Goal: Book appointment/travel/reservation

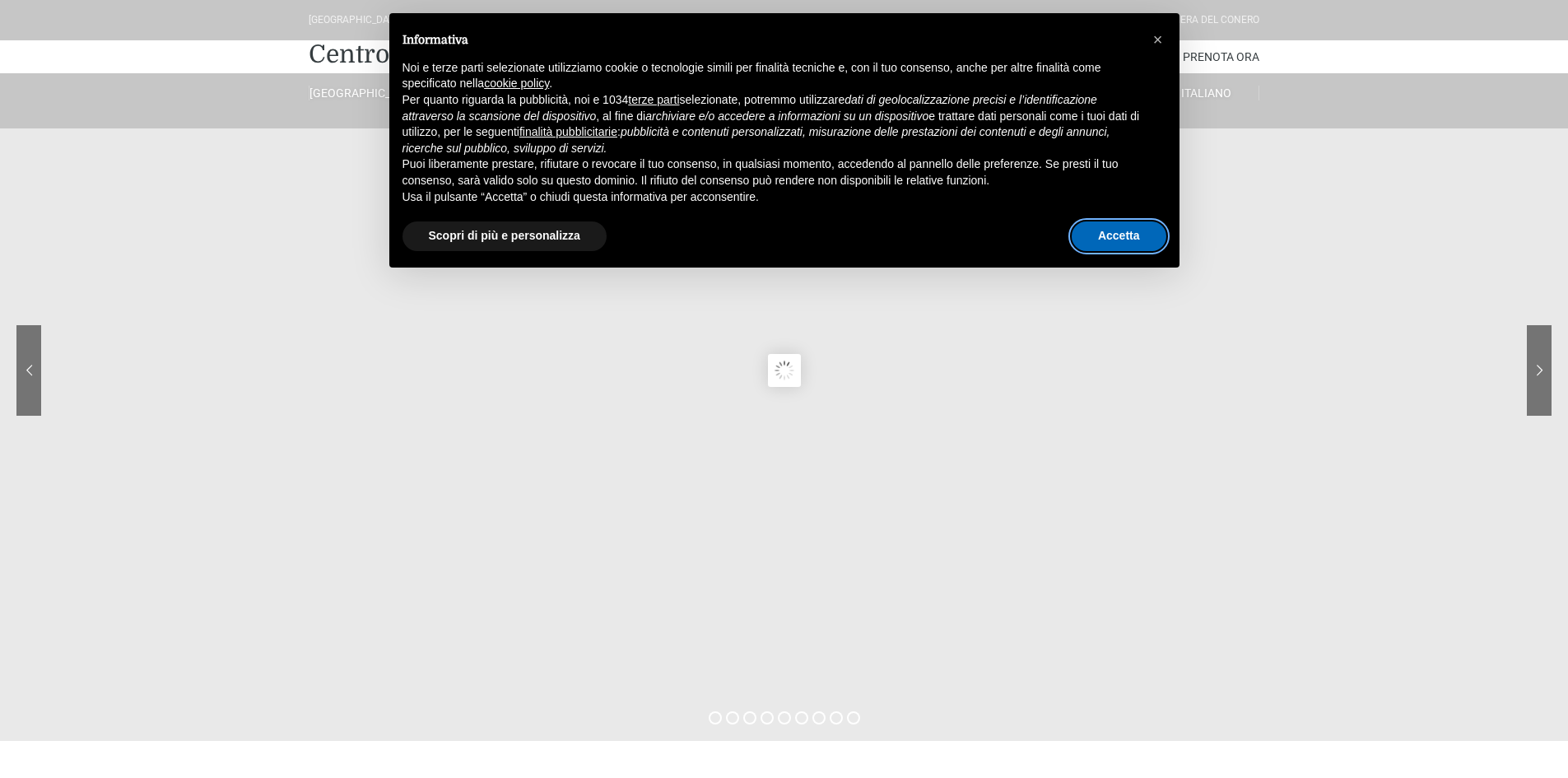
click at [1134, 236] on button "Accetta" at bounding box center [1119, 236] width 94 height 29
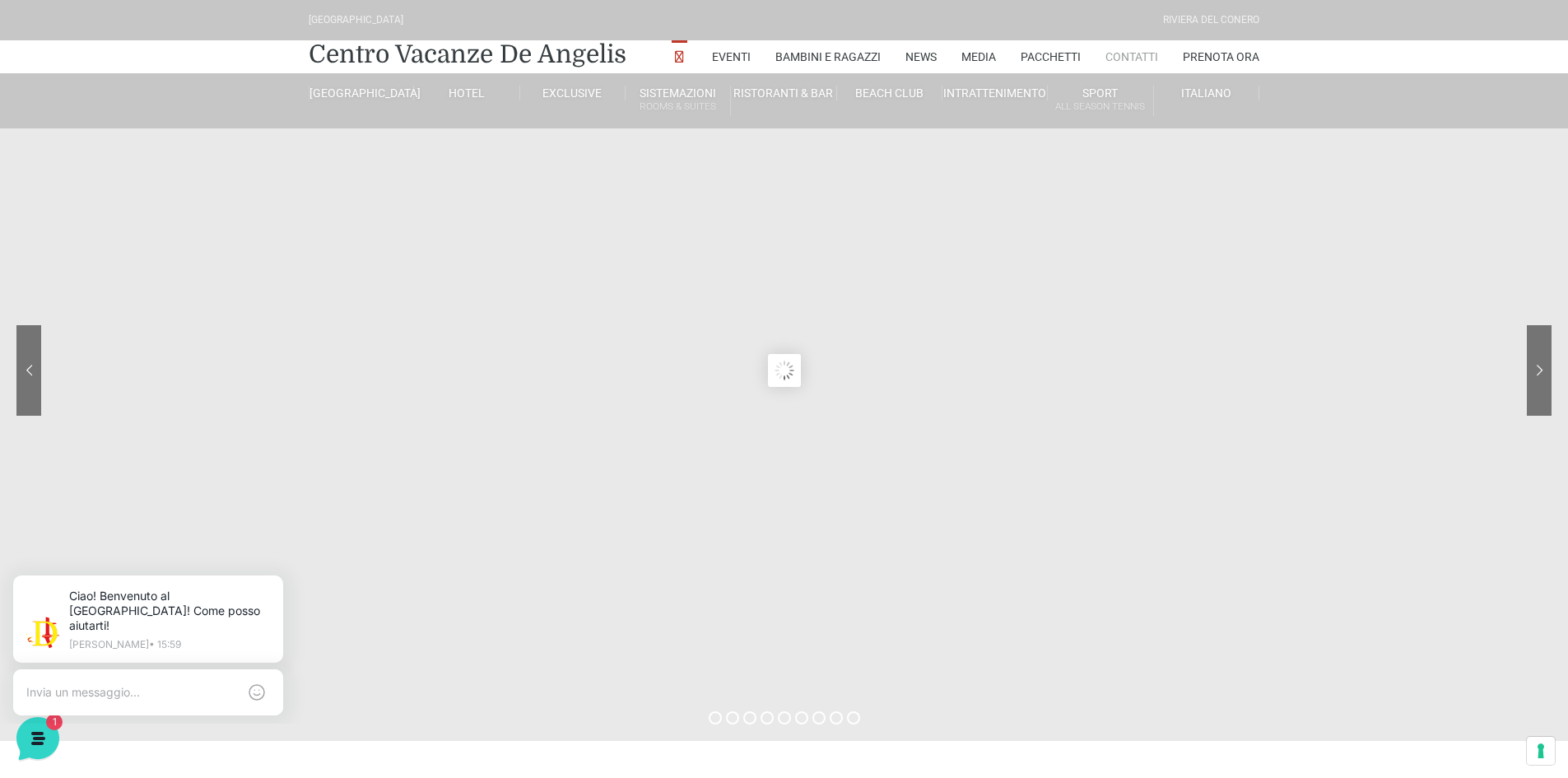
click at [1133, 59] on link "Contatti" at bounding box center [1132, 57] width 53 height 33
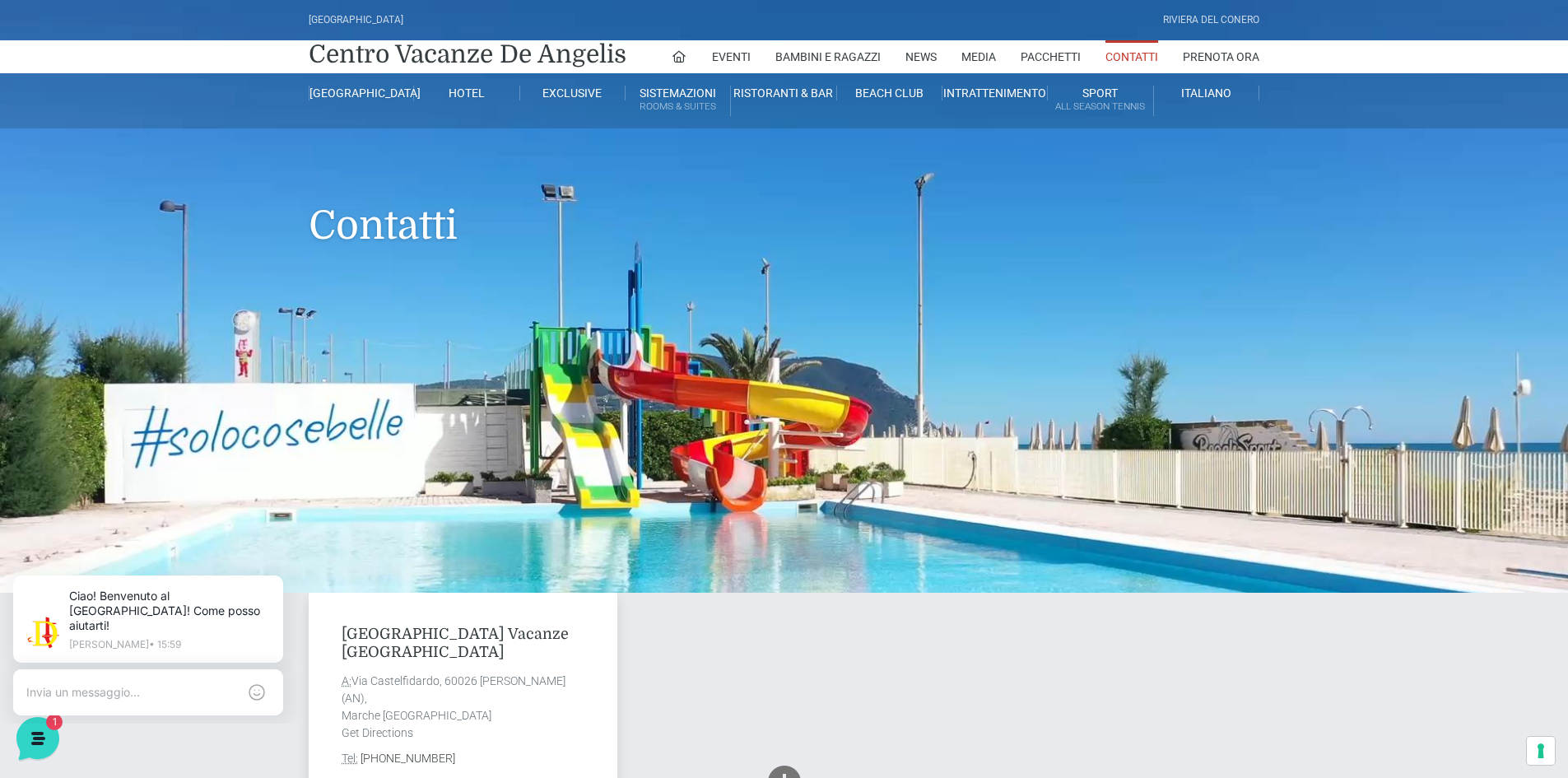
click at [1127, 239] on h1 "Contatti" at bounding box center [784, 200] width 951 height 145
click at [1227, 57] on link "Prenota Ora" at bounding box center [1221, 57] width 77 height 33
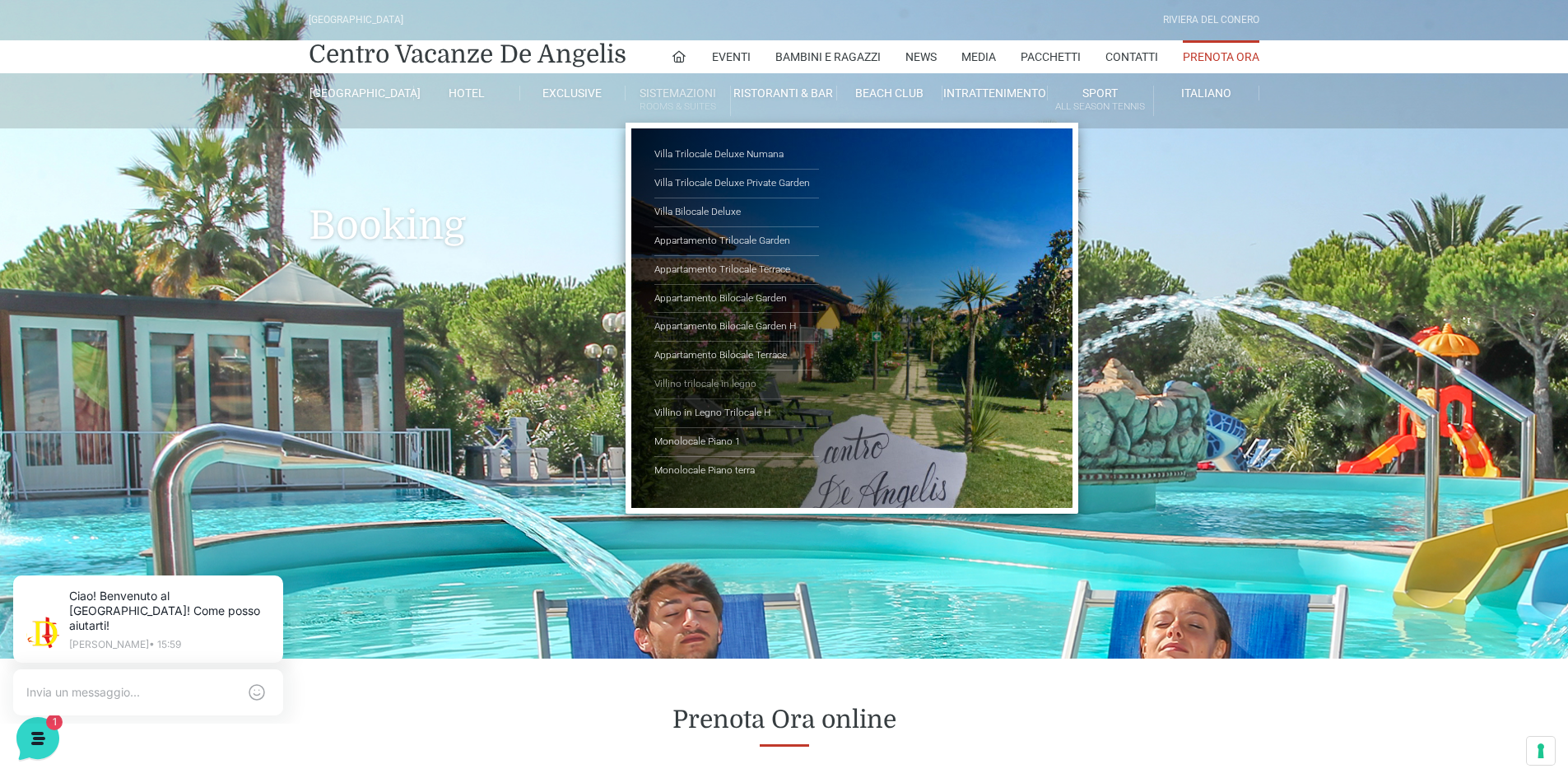
click at [712, 378] on link "Villino trilocale in legno" at bounding box center [737, 384] width 165 height 28
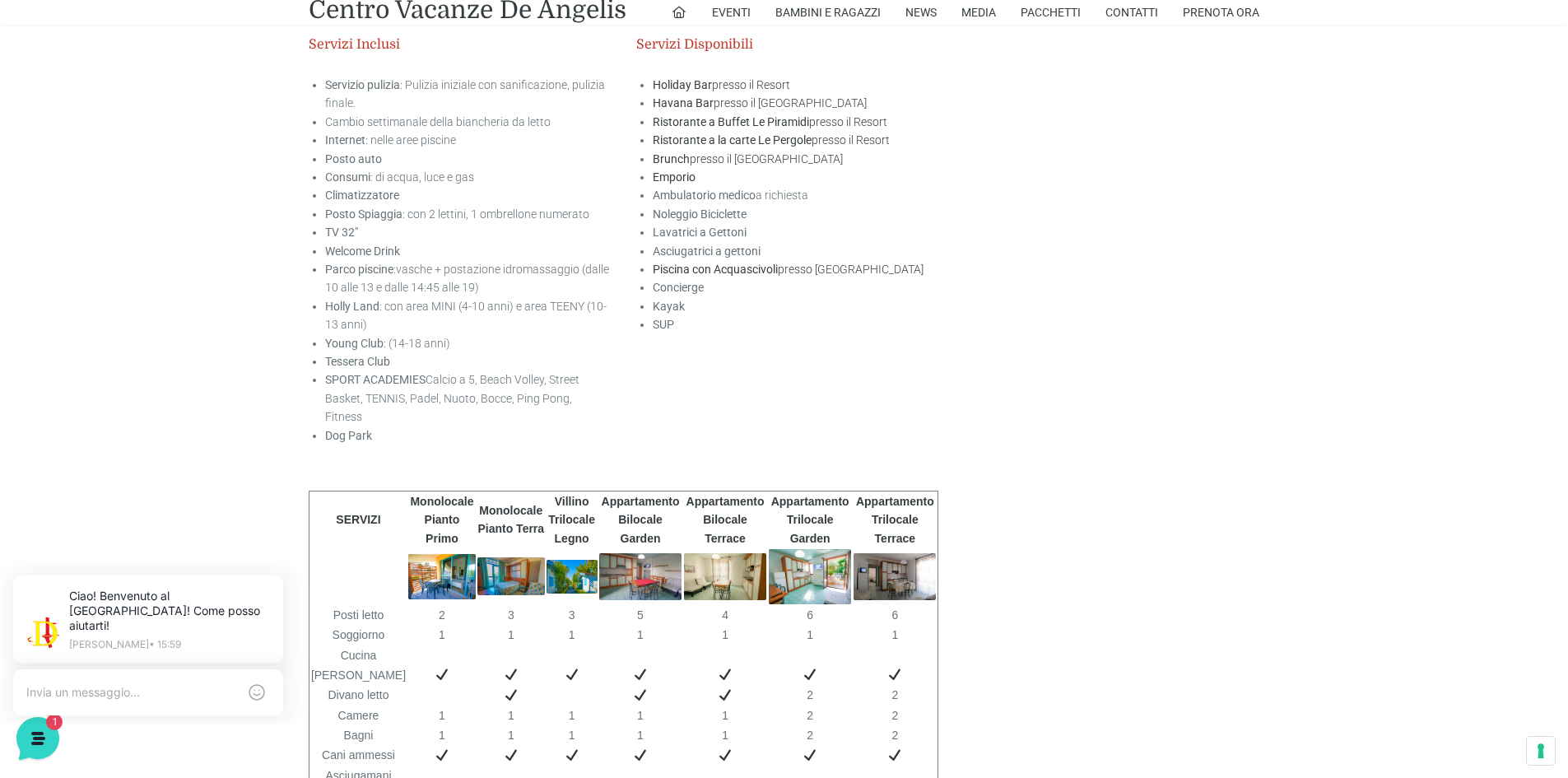
scroll to position [2609, 0]
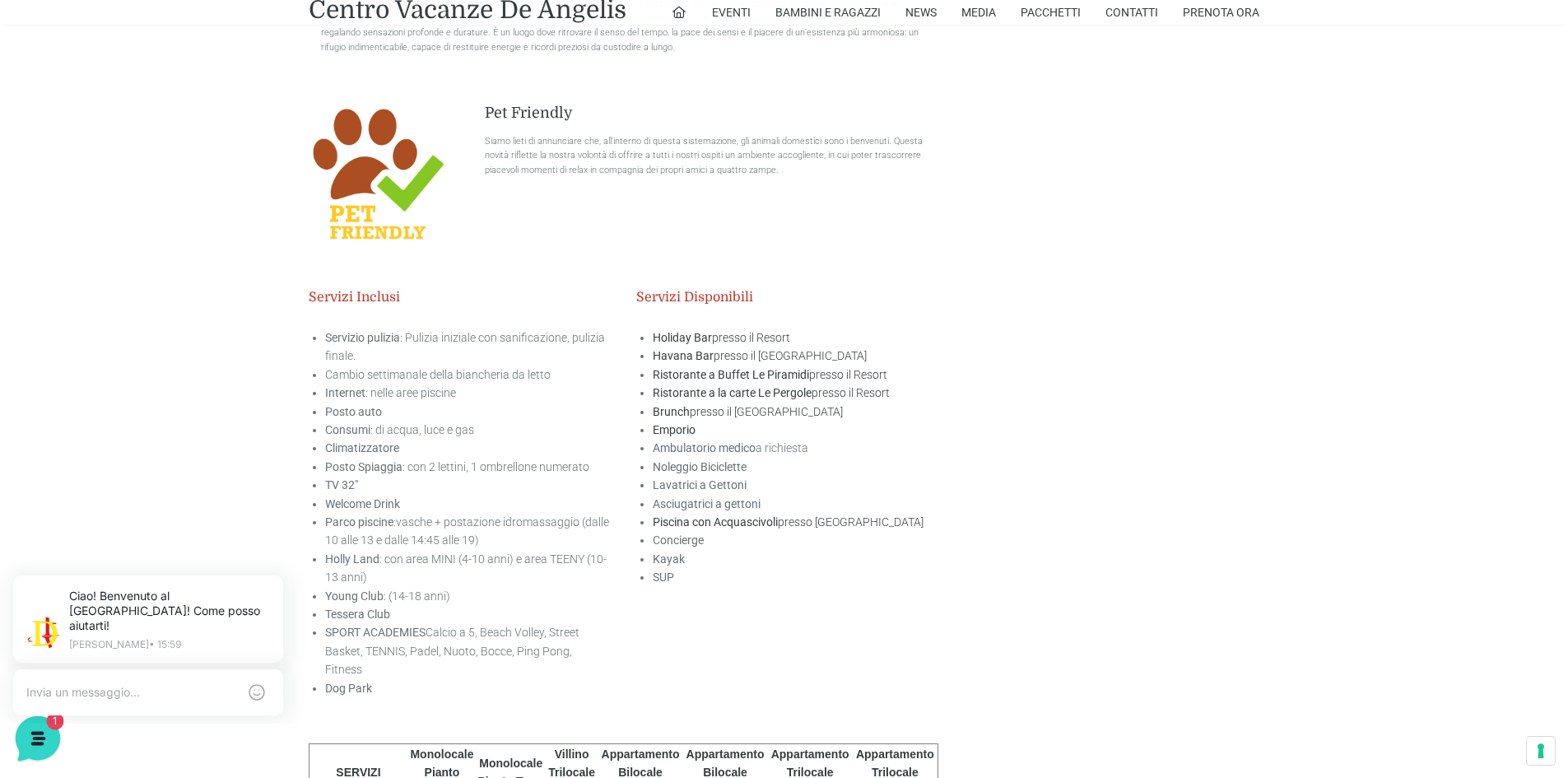
click at [28, 738] on icon at bounding box center [36, 737] width 43 height 43
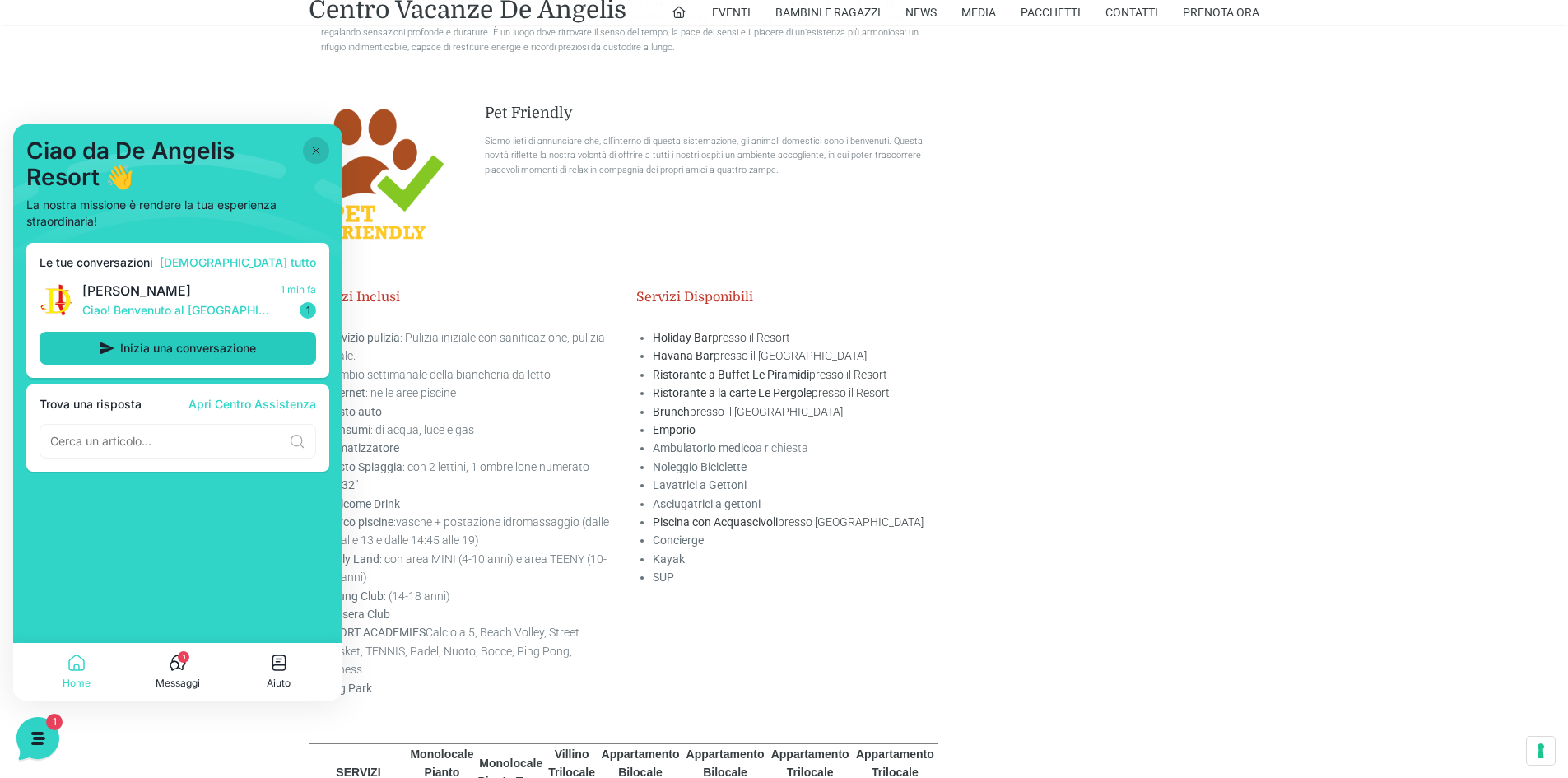
click at [143, 341] on span "Inizia una conversazione" at bounding box center [188, 348] width 135 height 13
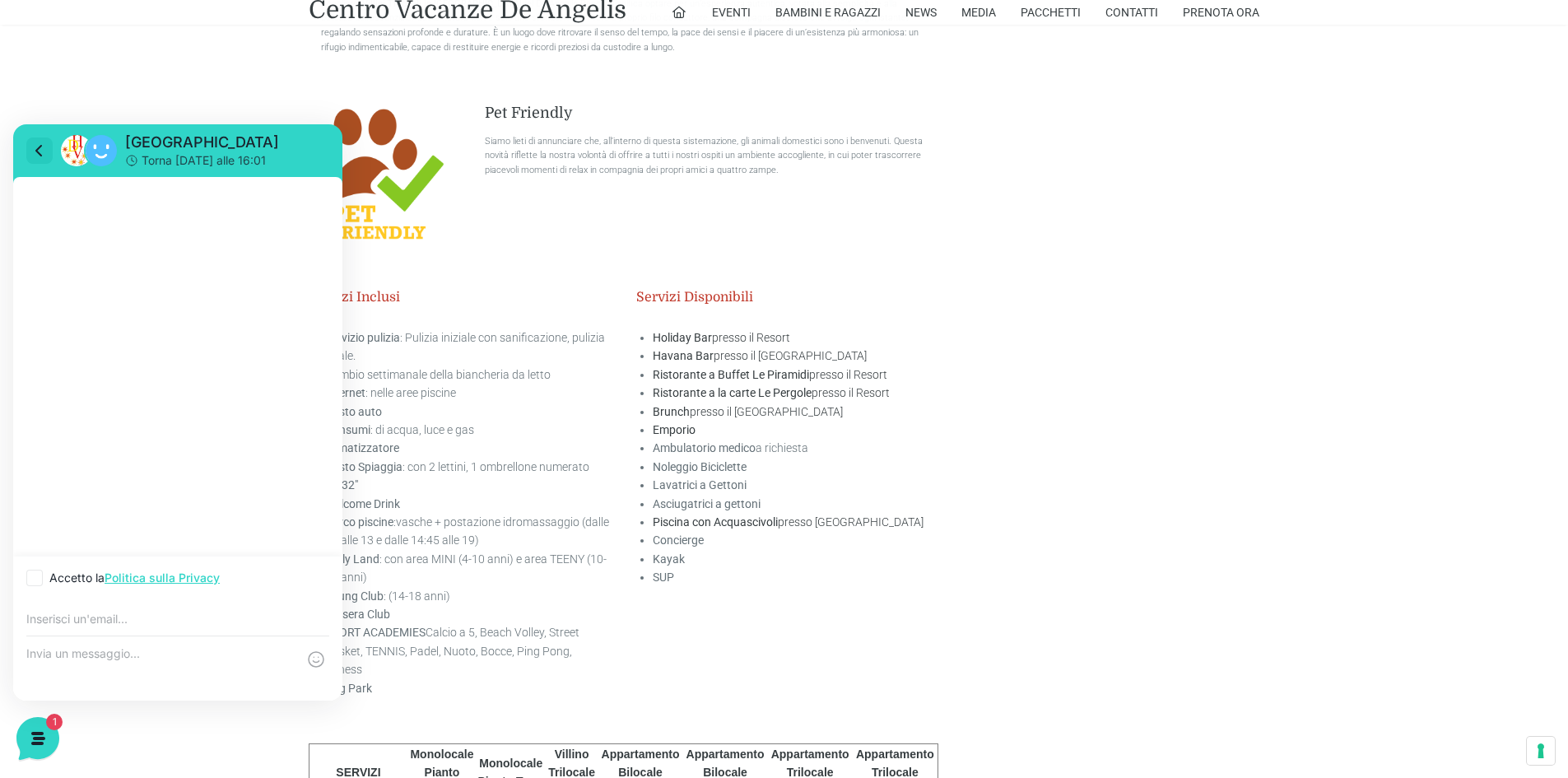
click at [39, 153] on icon at bounding box center [38, 150] width 5 height 10
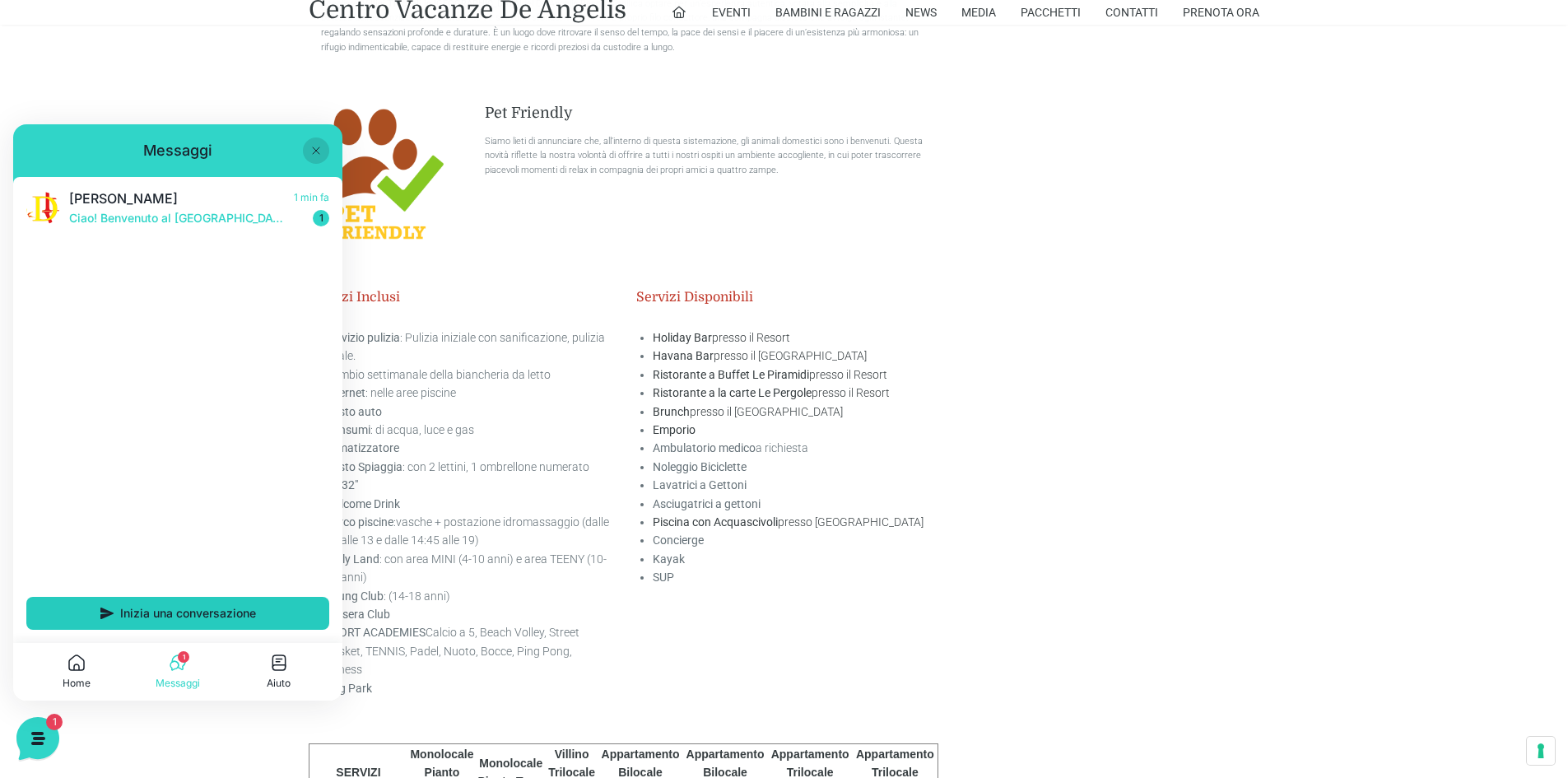
click at [168, 611] on span "Inizia una conversazione" at bounding box center [188, 613] width 135 height 13
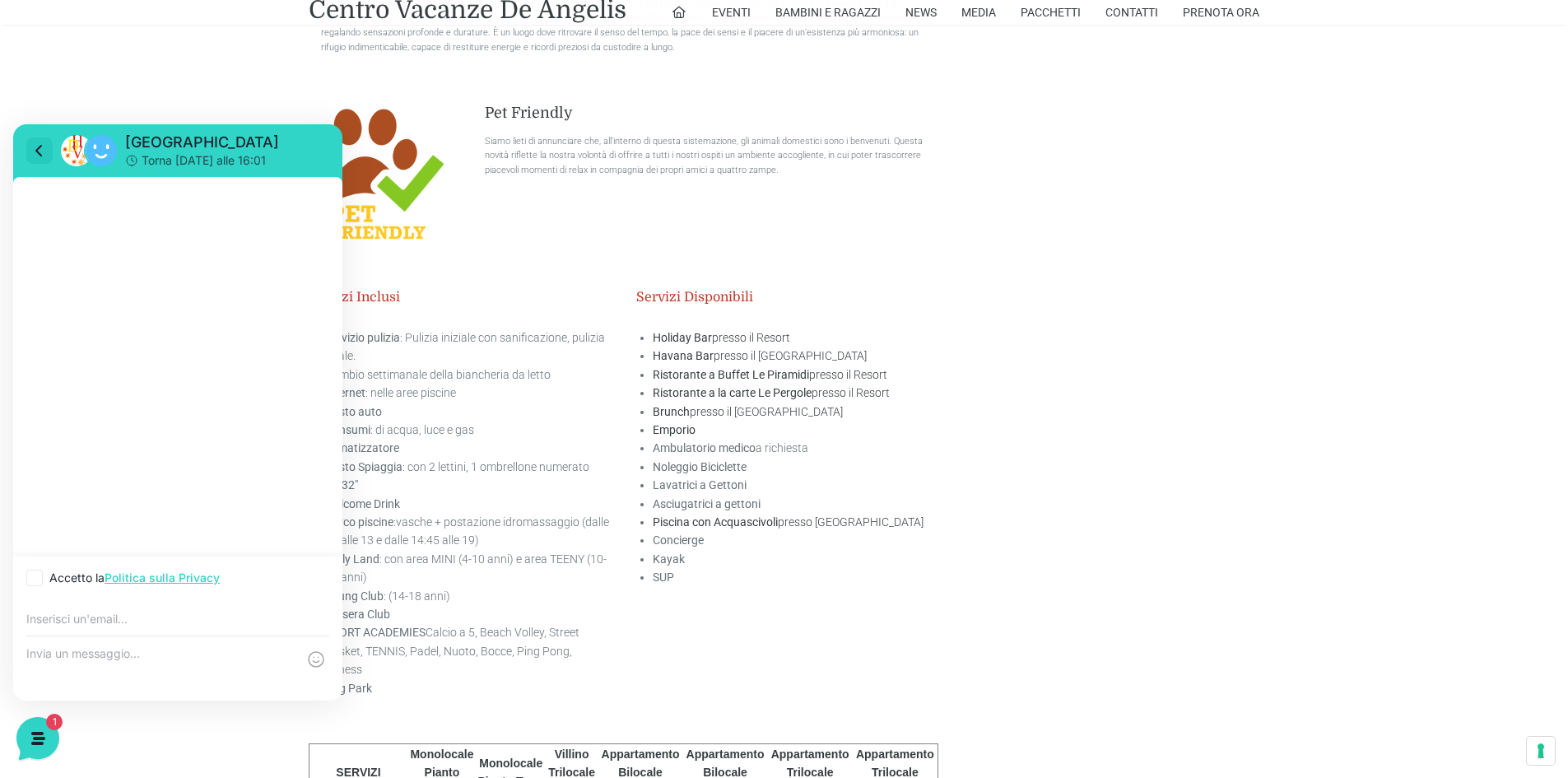
click at [38, 157] on icon at bounding box center [39, 151] width 20 height 20
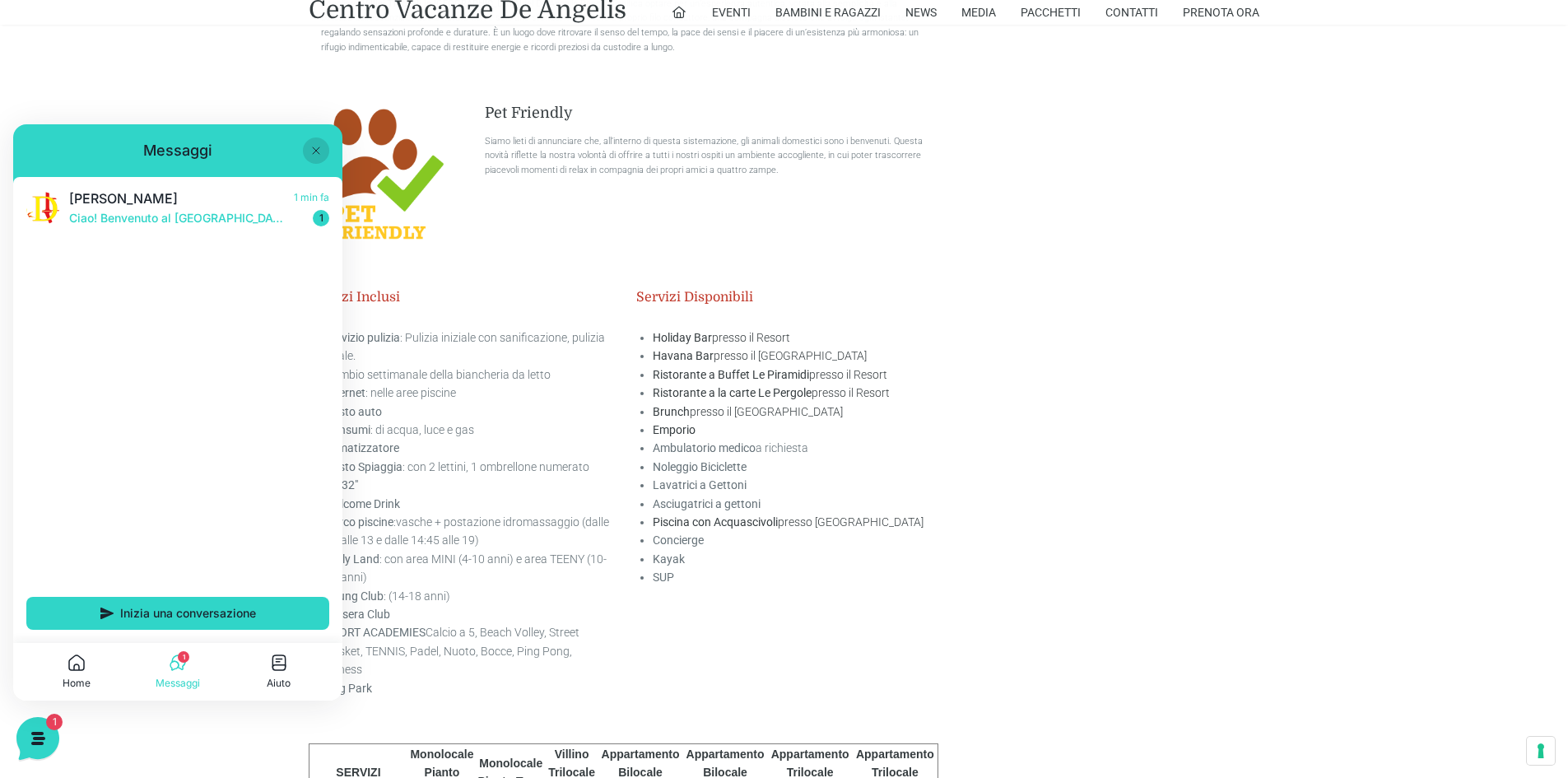
click at [315, 153] on icon at bounding box center [316, 150] width 13 height 13
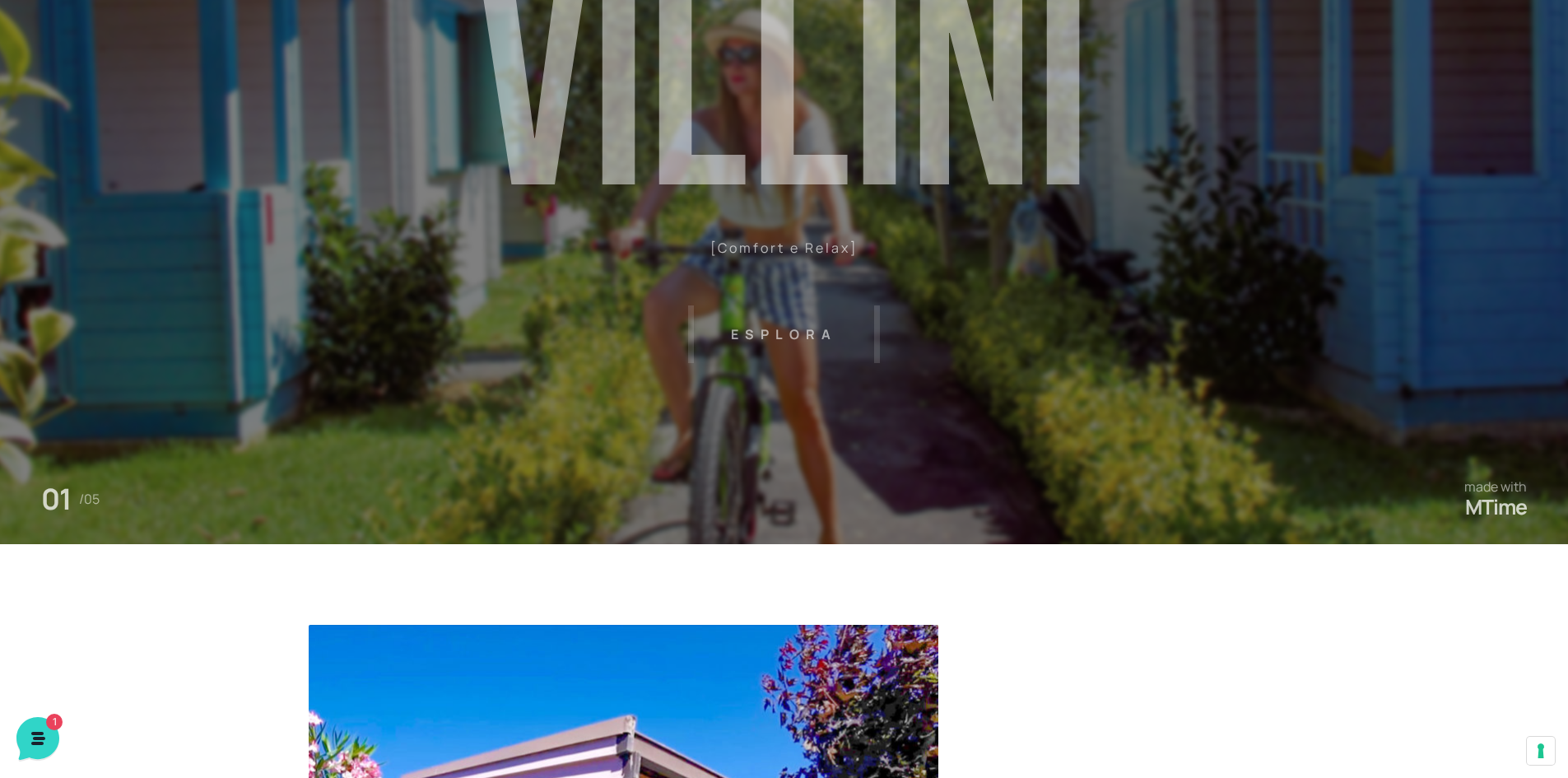
scroll to position [0, 0]
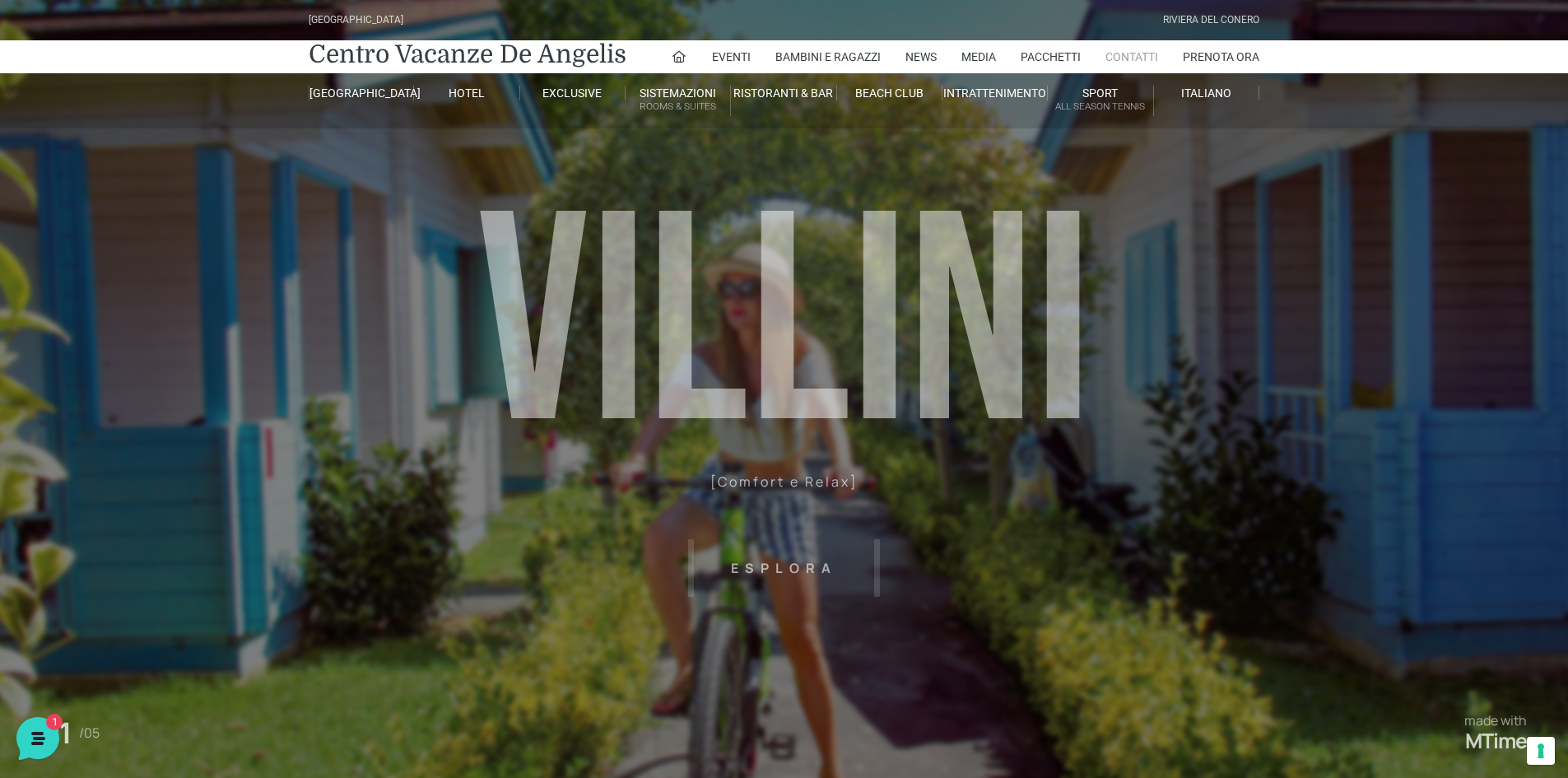
click at [1150, 58] on link "Contatti" at bounding box center [1132, 57] width 53 height 33
